Goal: Task Accomplishment & Management: Manage account settings

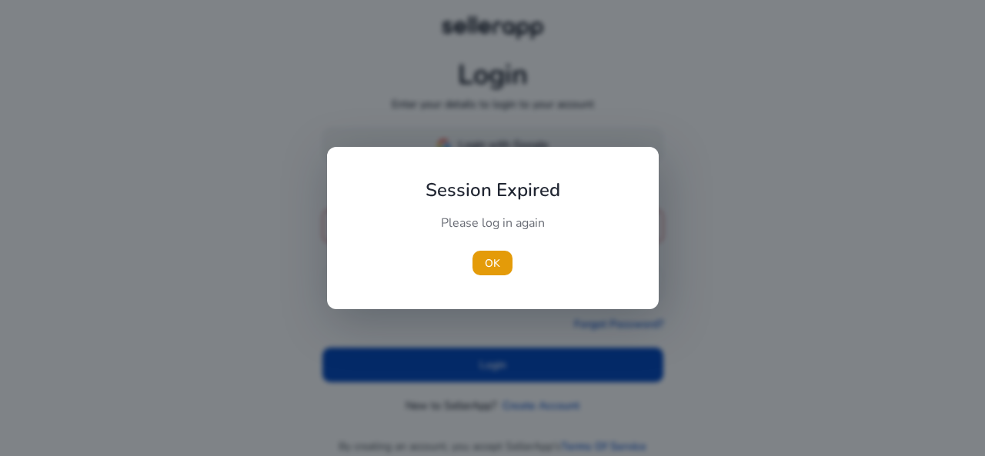
click at [481, 151] on div "Session Expired Please log in again [GEOGRAPHIC_DATA]" at bounding box center [493, 228] width 332 height 162
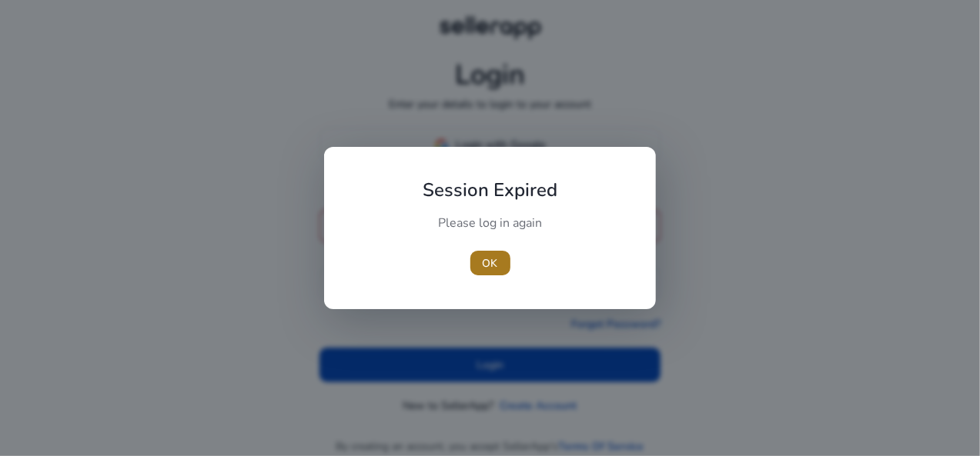
click at [489, 256] on span "OK" at bounding box center [490, 264] width 15 height 16
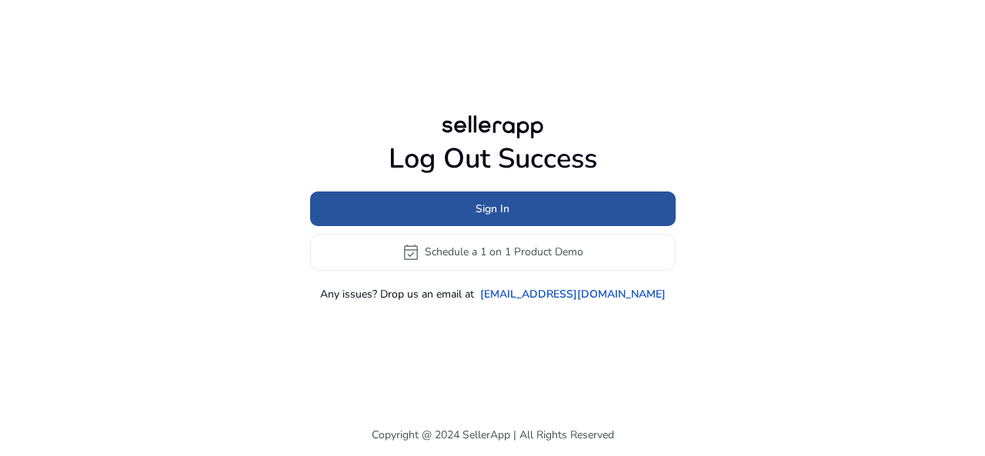
click at [488, 207] on span "Sign In" at bounding box center [493, 209] width 34 height 16
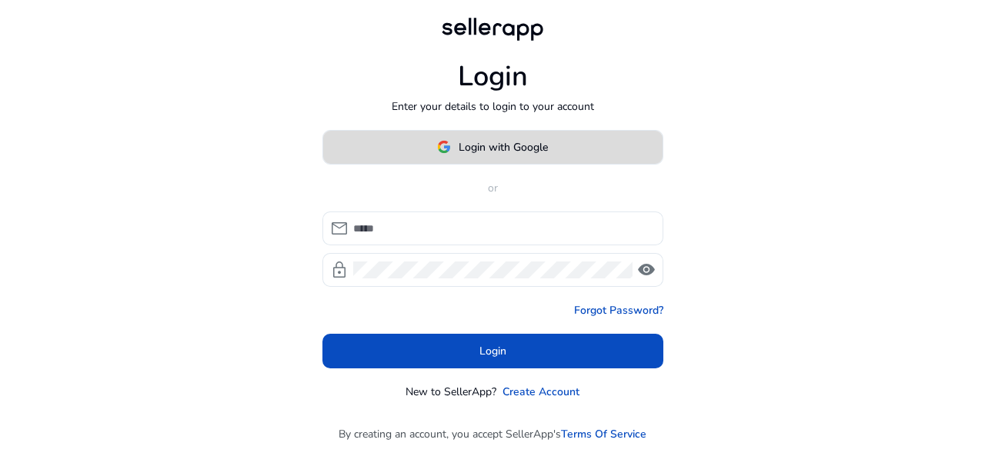
click at [480, 153] on span "Login with Google" at bounding box center [503, 147] width 89 height 16
